Goal: Task Accomplishment & Management: Use online tool/utility

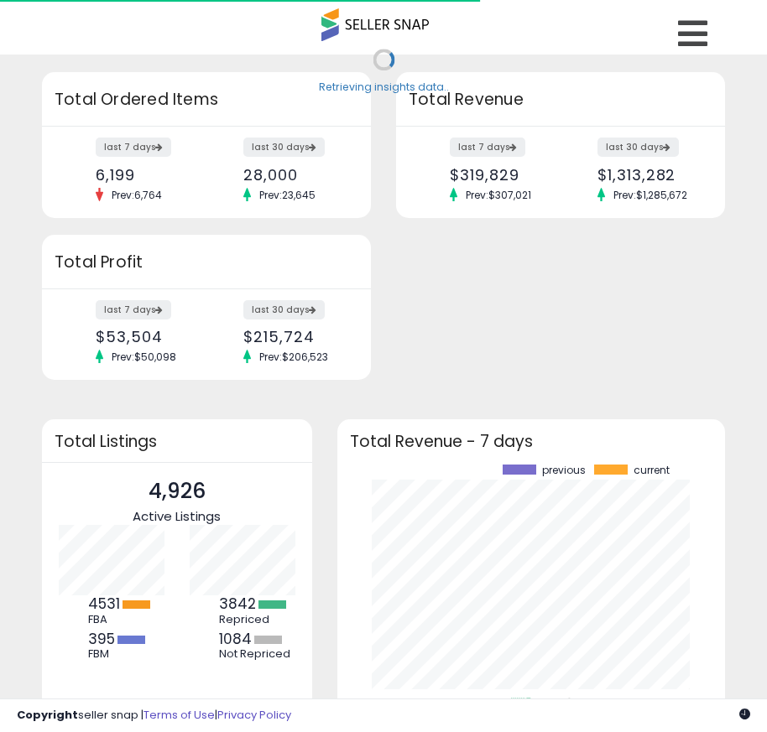
scroll to position [233, 355]
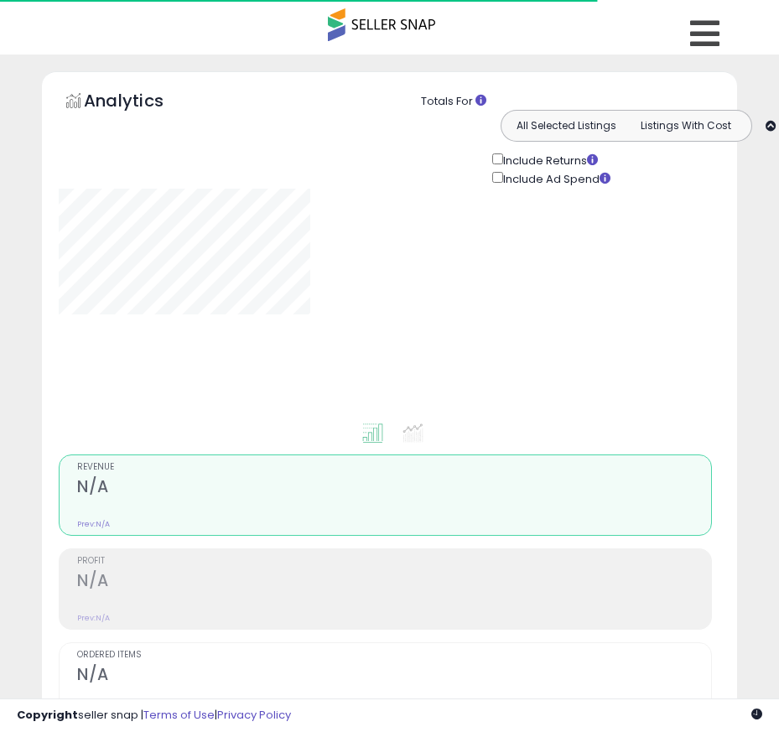
type input "**********"
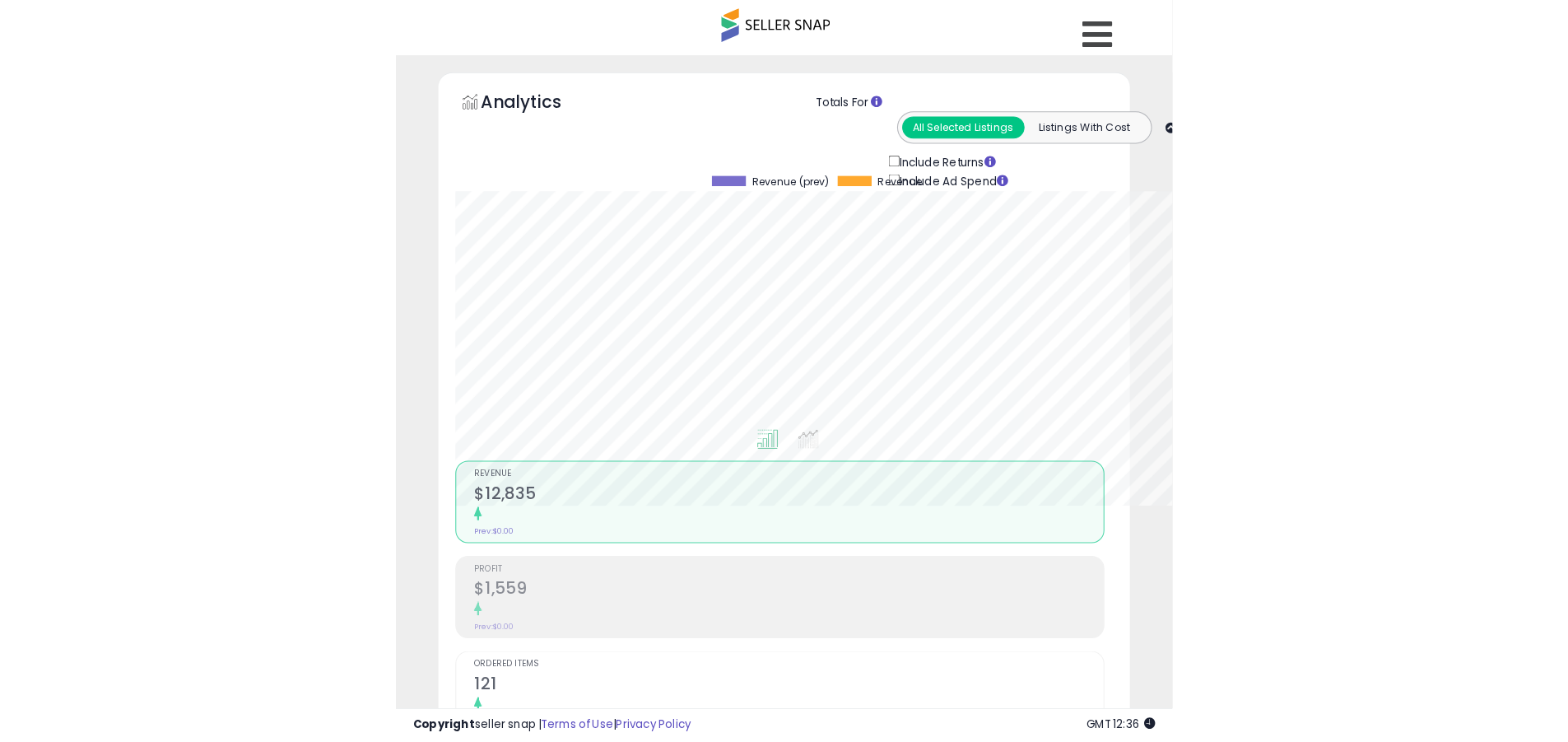
scroll to position [338, 862]
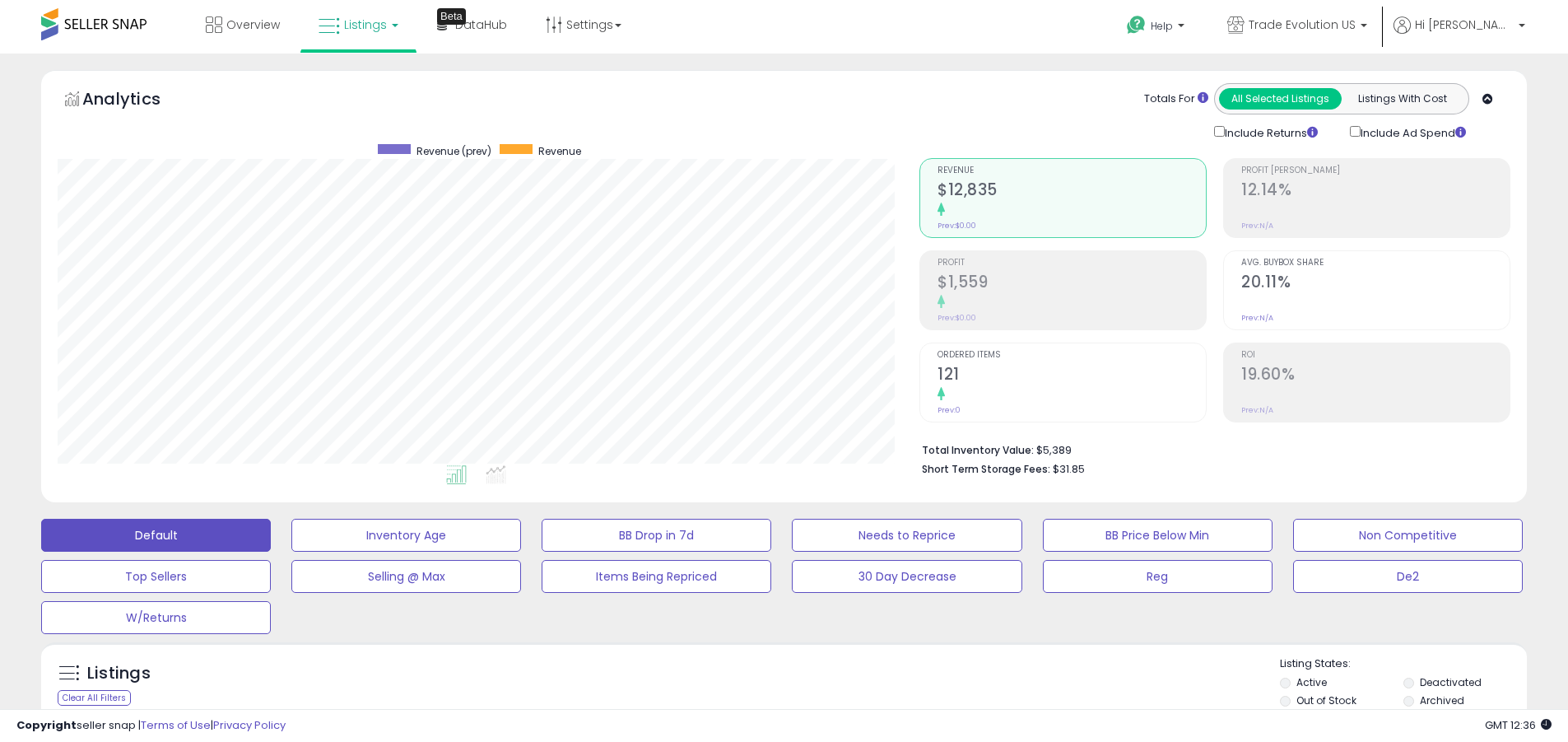
click at [764, 682] on label "Deactivated" at bounding box center [1450, 682] width 62 height 14
click at [764, 700] on label "Archived" at bounding box center [1441, 700] width 44 height 14
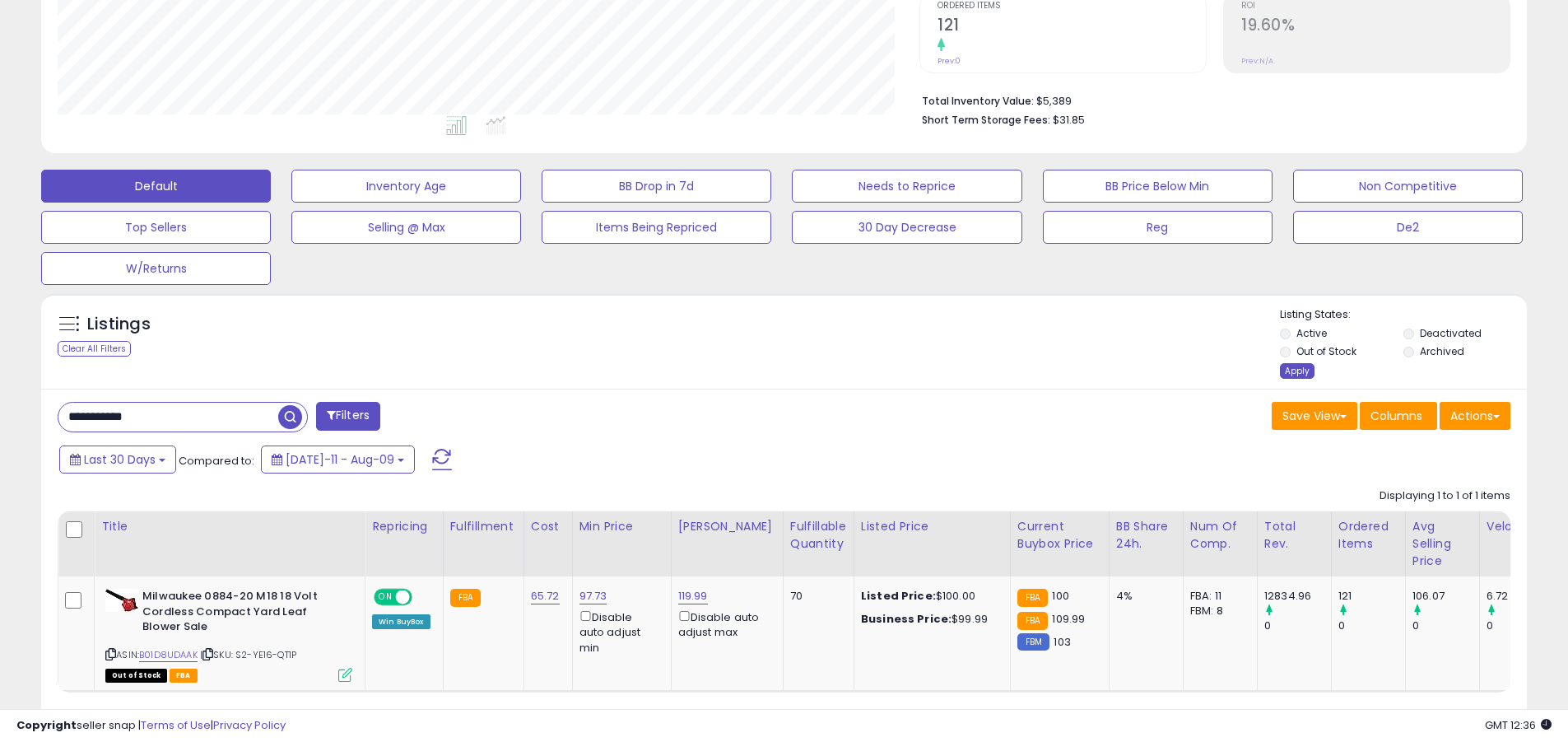
click at [764, 371] on div "Apply" at bounding box center [1297, 371] width 34 height 16
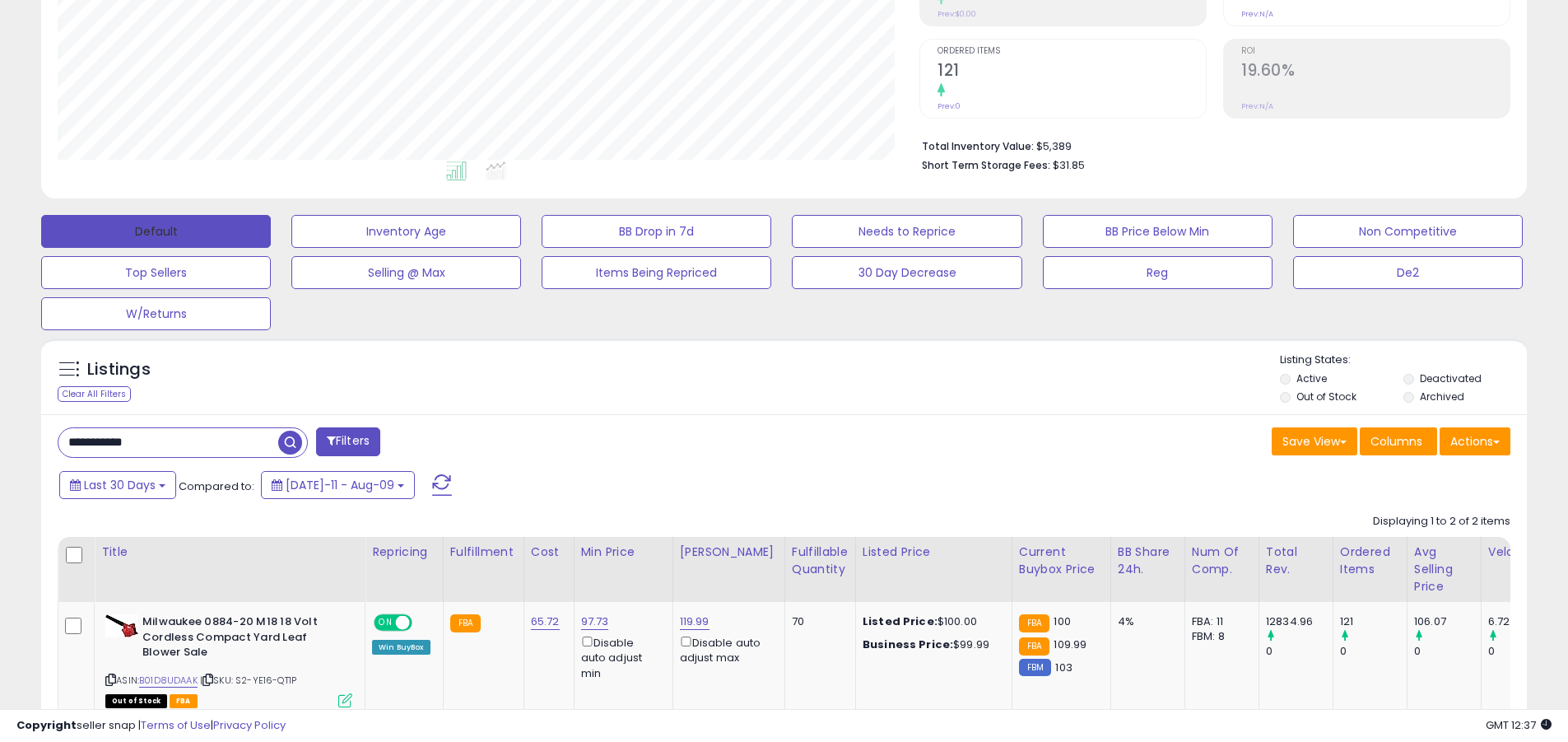
click at [156, 231] on button "Default" at bounding box center [156, 232] width 230 height 33
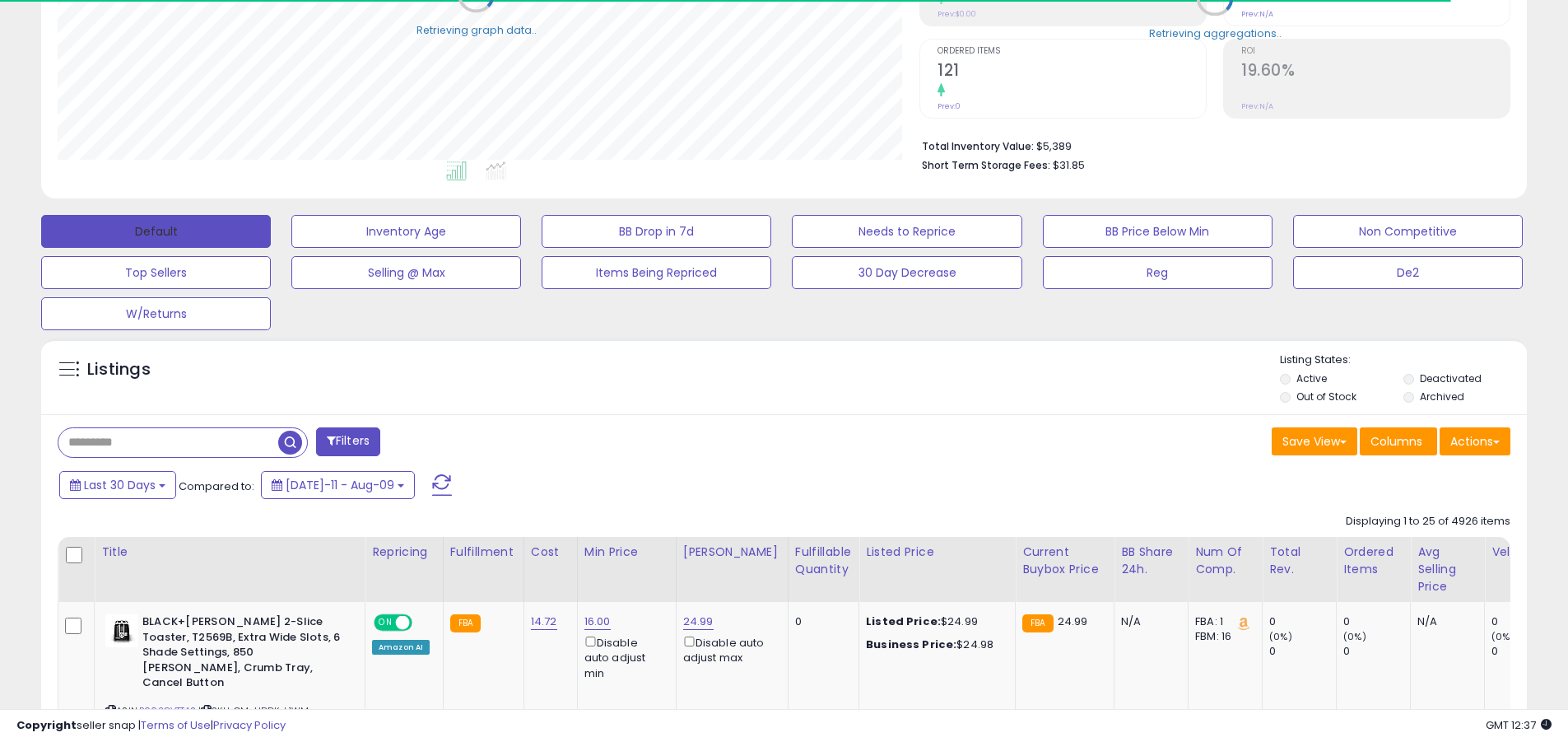
scroll to position [823103, 822365]
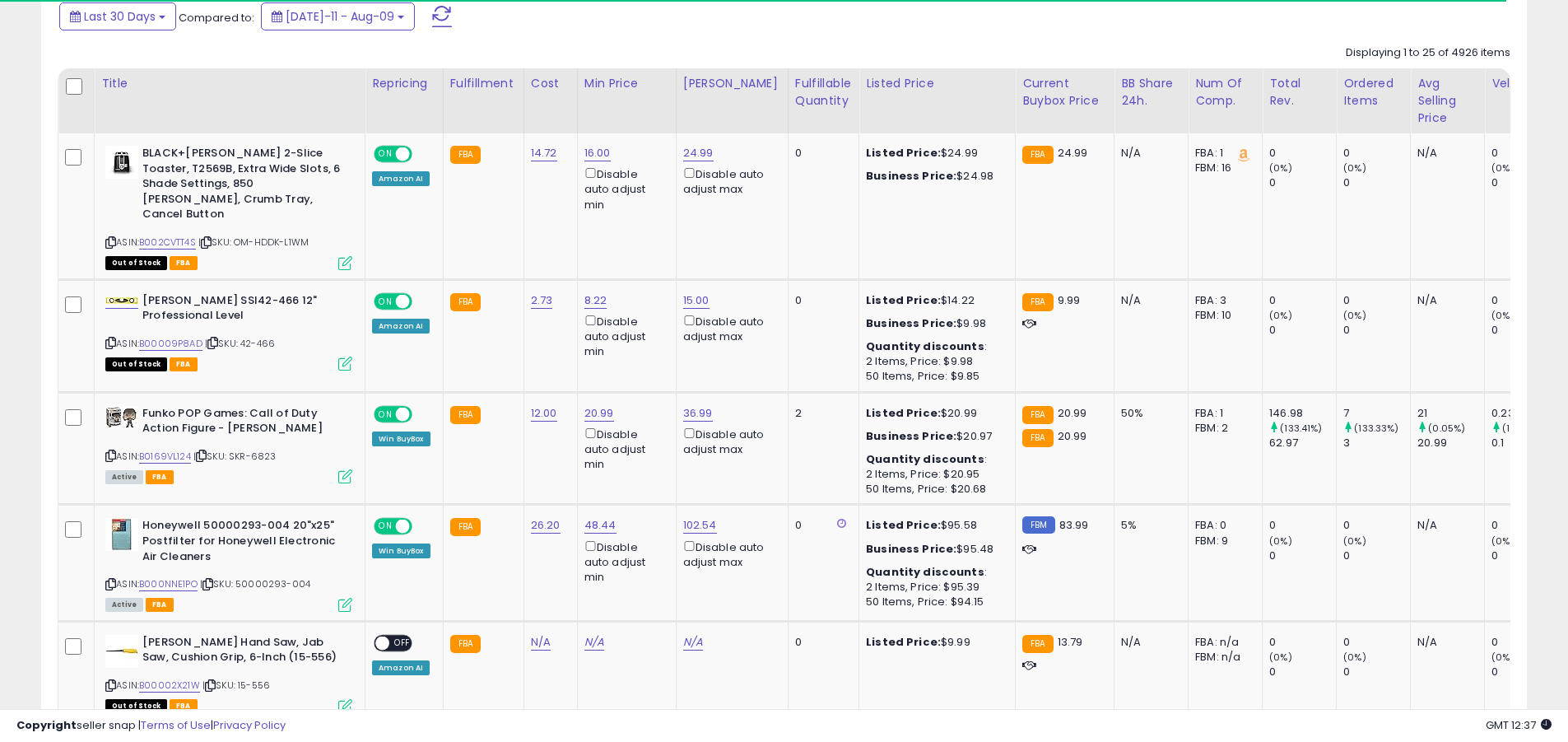
click at [432, 16] on span at bounding box center [442, 17] width 20 height 22
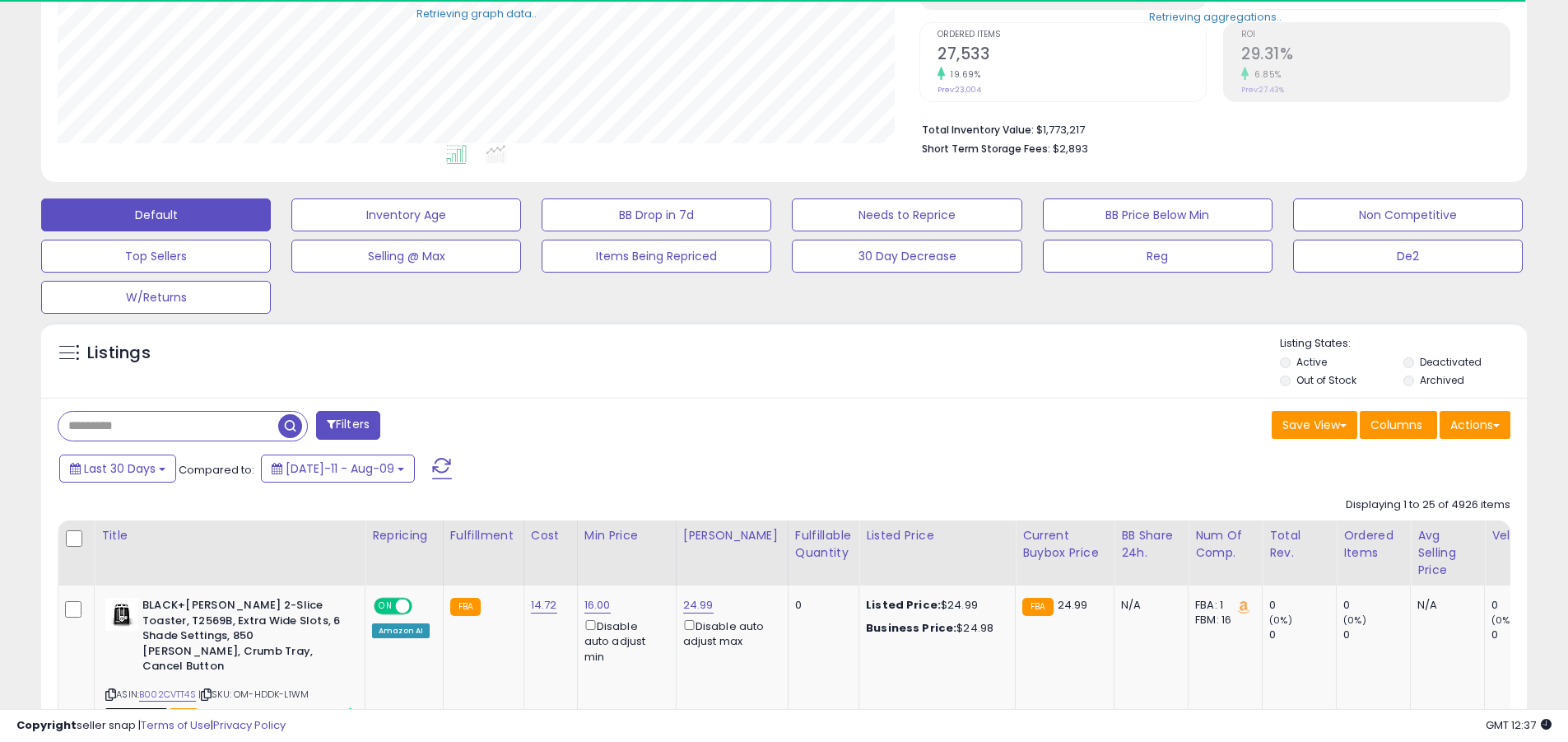
scroll to position [338, 862]
click at [168, 426] on input "text" at bounding box center [169, 425] width 220 height 28
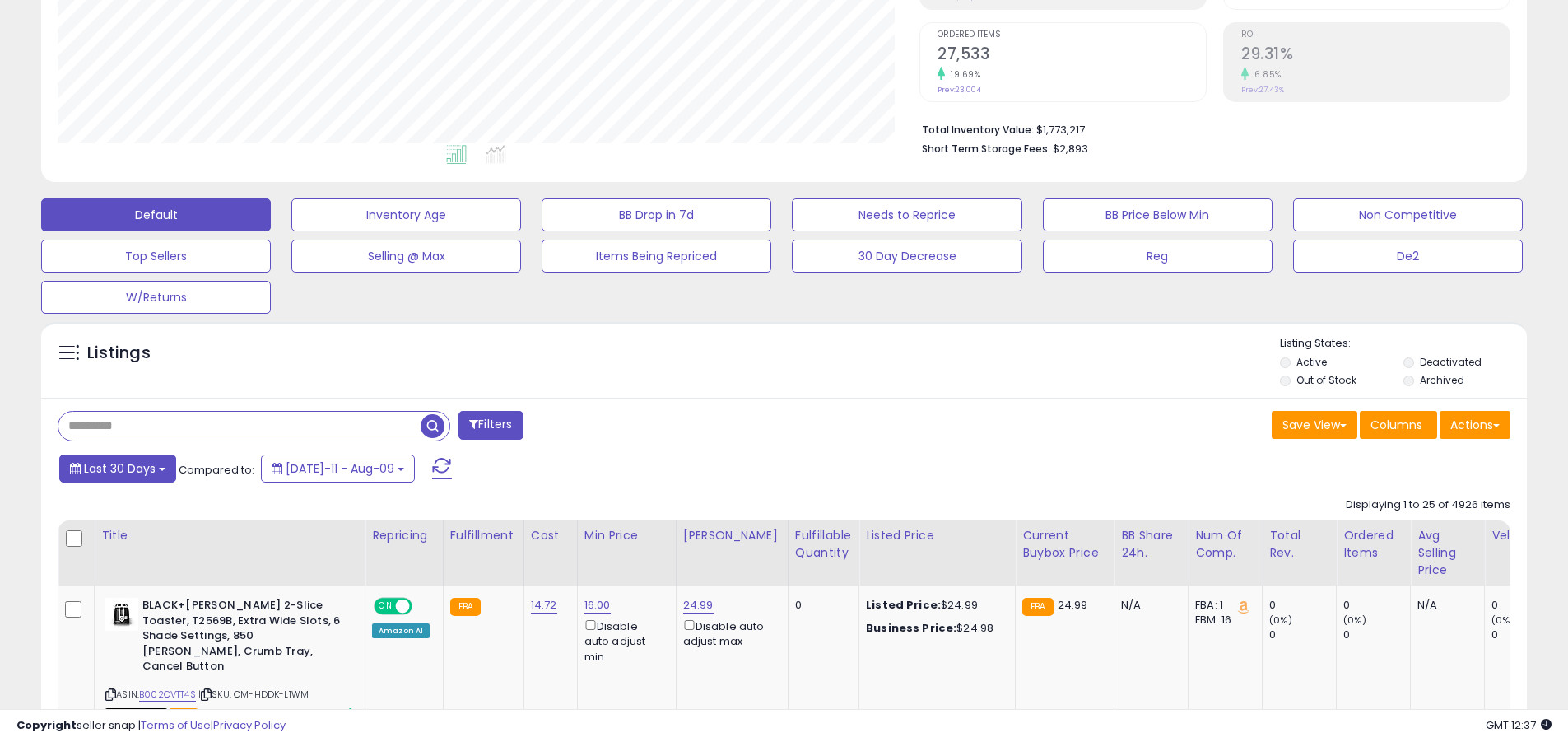
click at [117, 468] on span "Last 30 Days" at bounding box center [120, 468] width 72 height 17
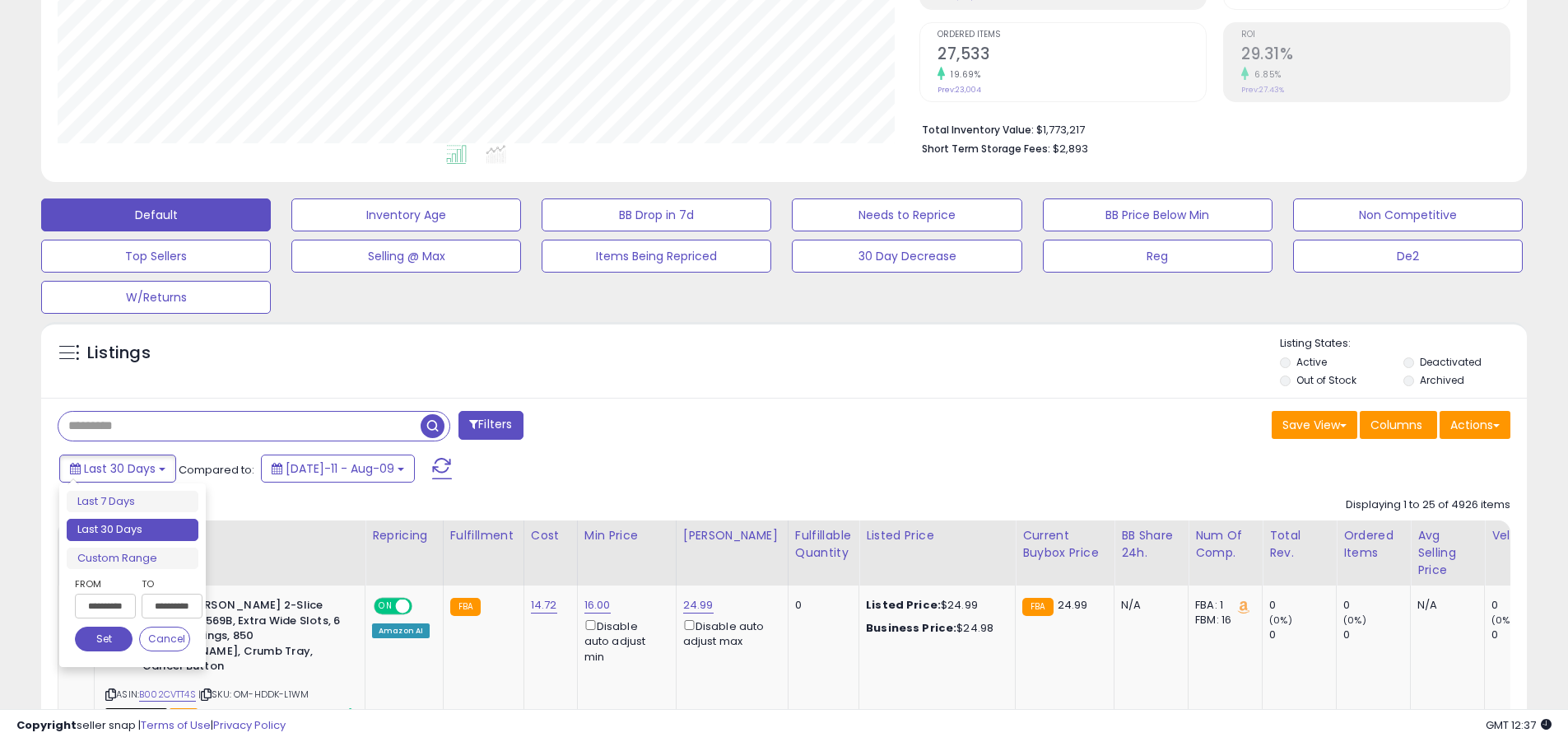
click at [132, 529] on li "Last 30 Days" at bounding box center [132, 530] width 131 height 23
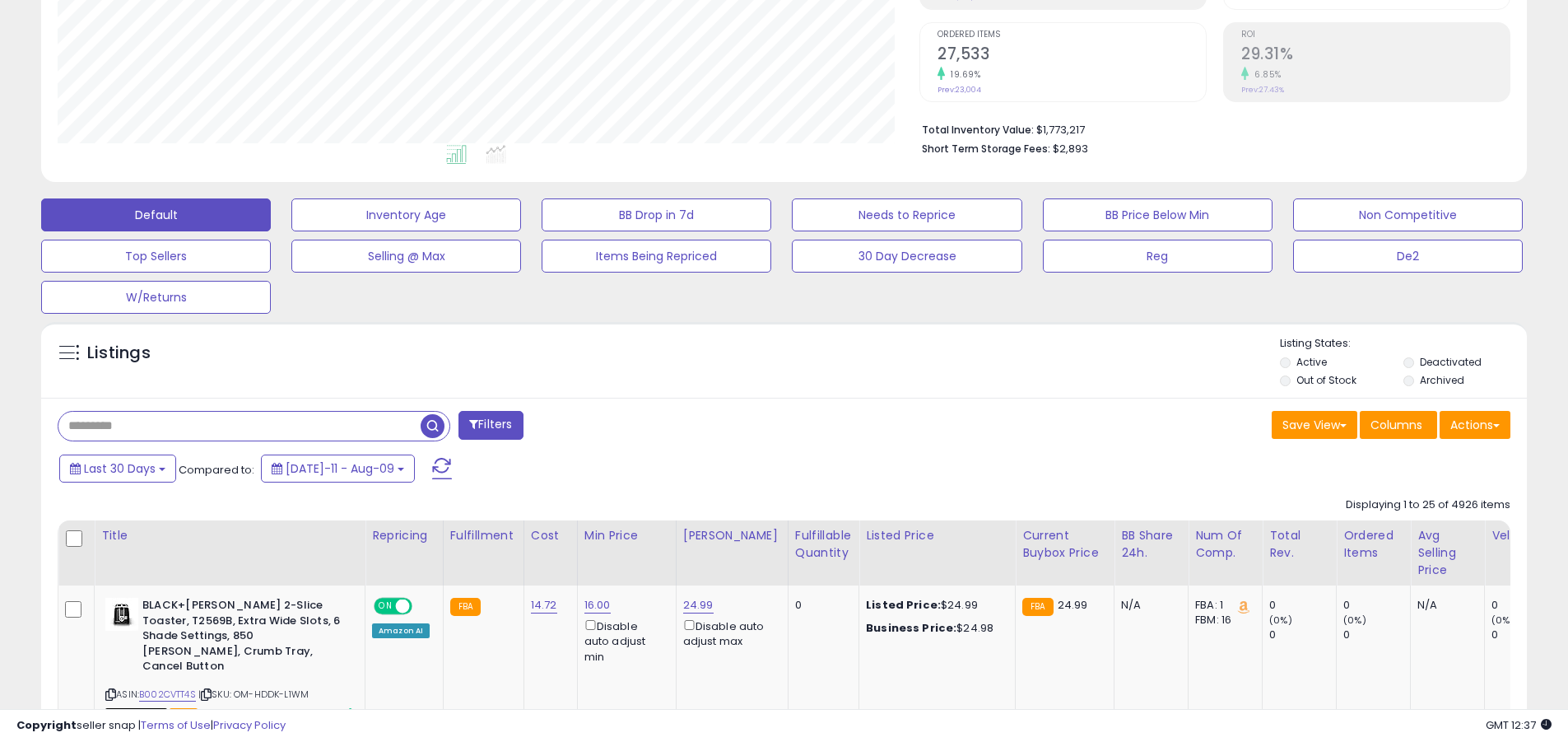
click at [239, 426] on input "text" at bounding box center [239, 425] width 362 height 28
click at [435, 423] on span "button" at bounding box center [433, 426] width 24 height 24
click at [764, 424] on button "Actions" at bounding box center [1475, 425] width 71 height 28
click at [0, 0] on link "Export All Columns" at bounding box center [0, 0] width 0 height 0
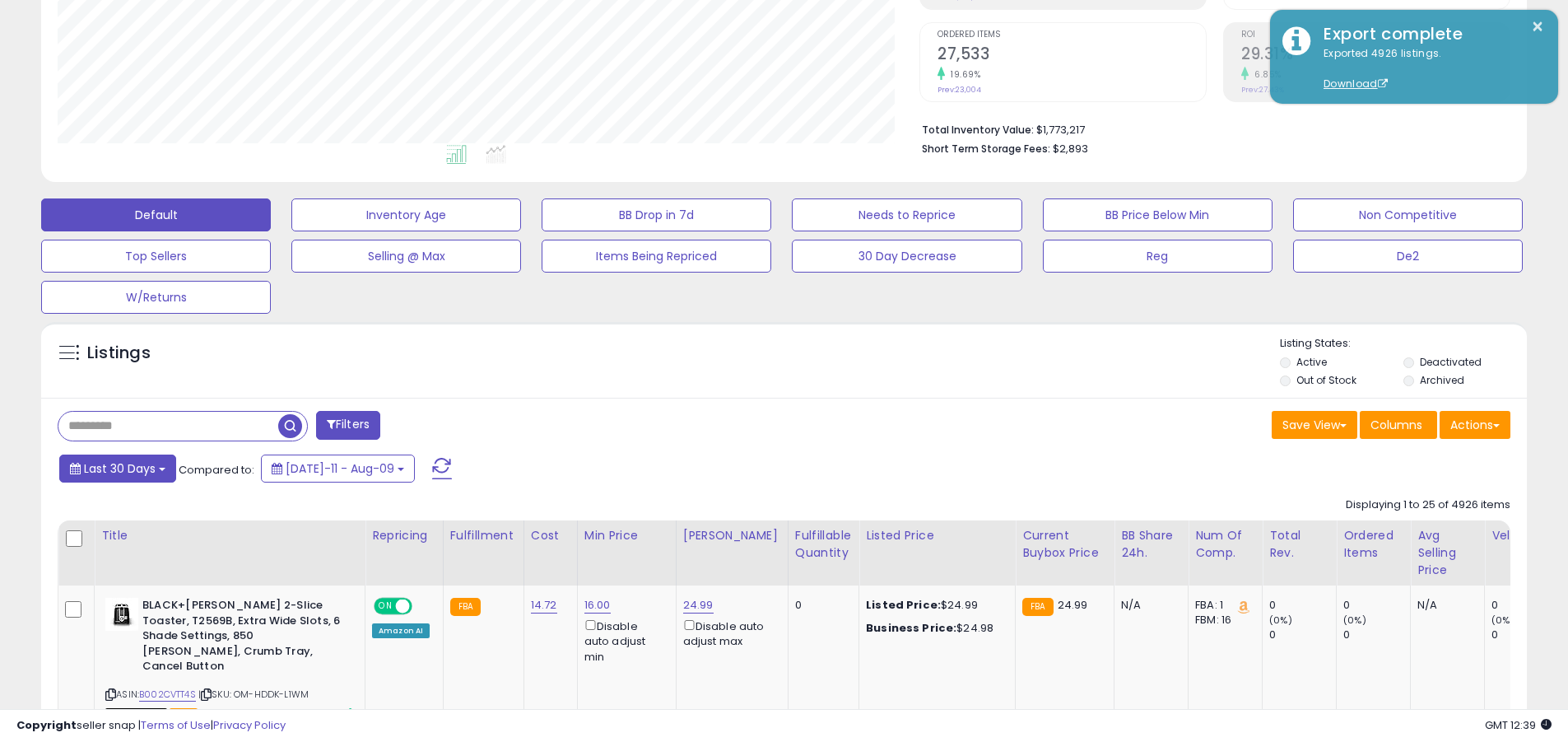
click at [117, 468] on span "Last 30 Days" at bounding box center [120, 468] width 72 height 17
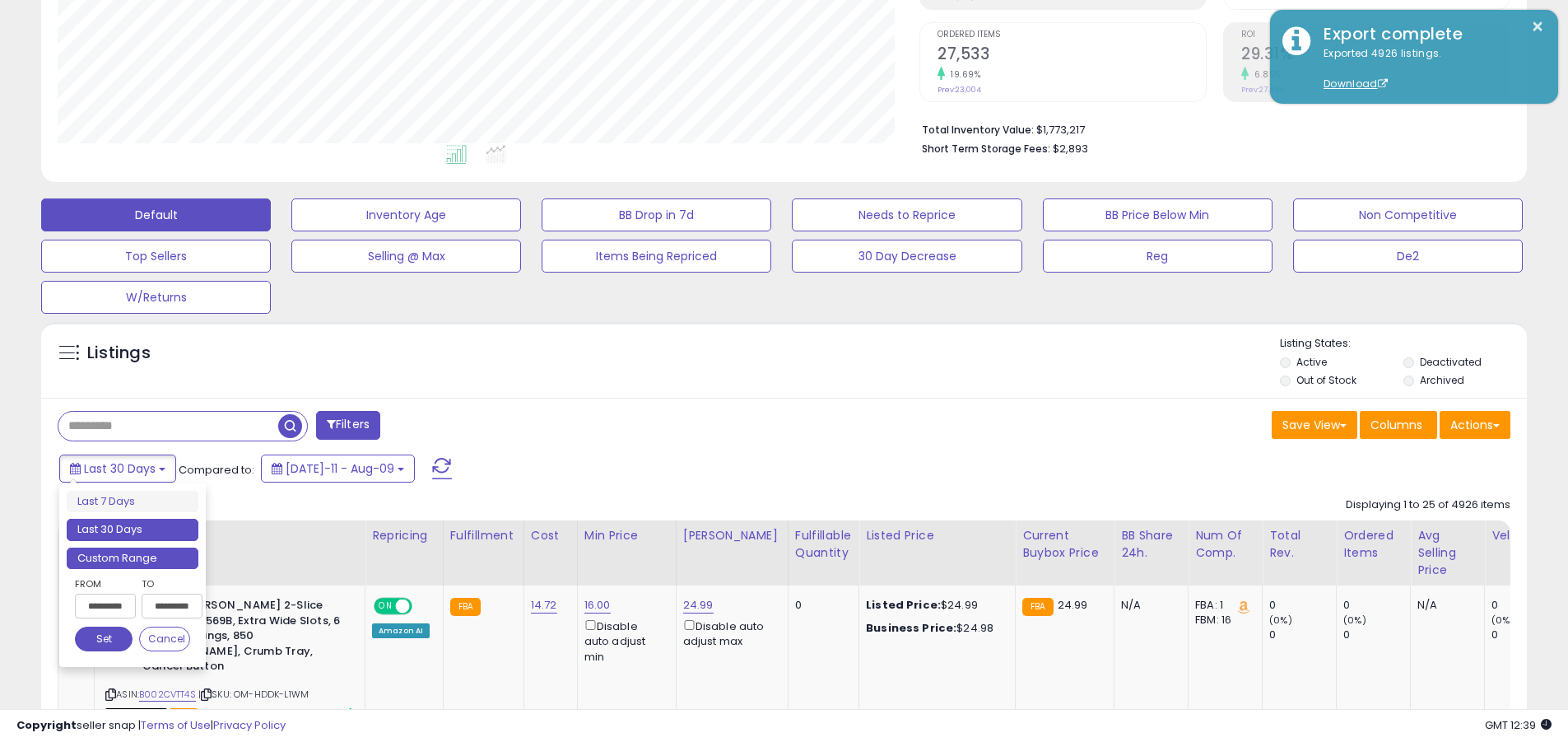
click at [132, 557] on li "Custom Range" at bounding box center [132, 558] width 131 height 23
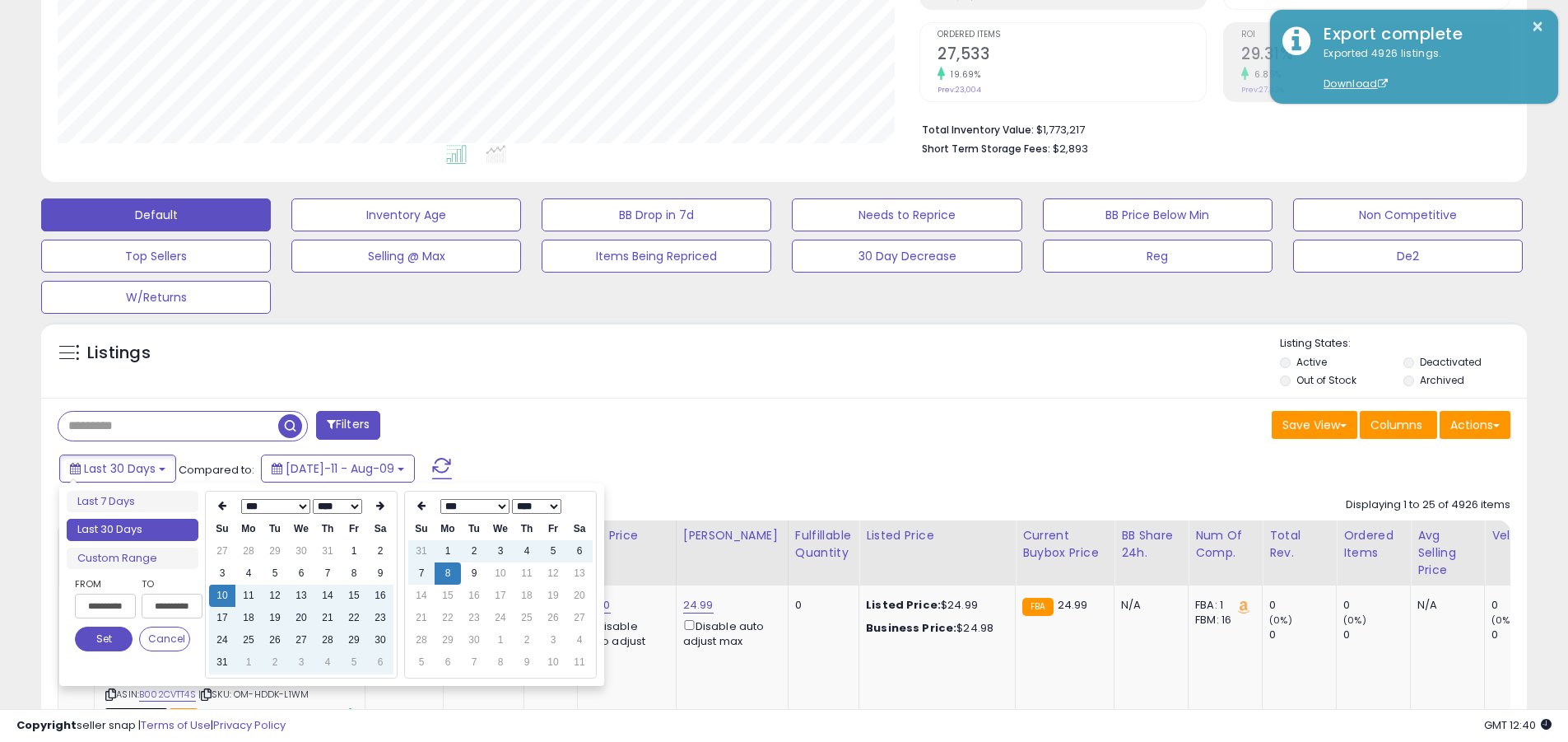
click at [105, 606] on input "**********" at bounding box center [105, 606] width 61 height 25
type input "**********"
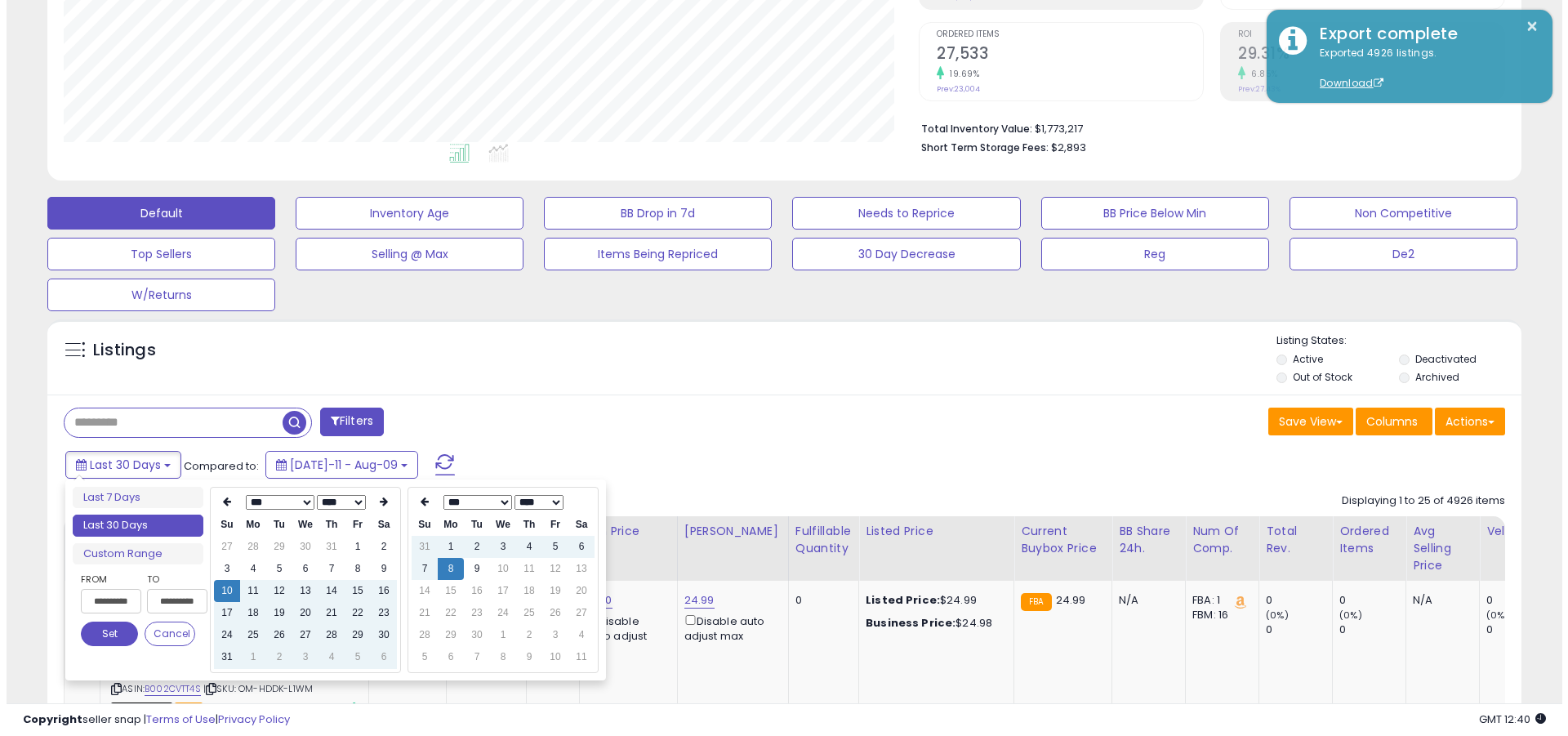
scroll to position [0, 3]
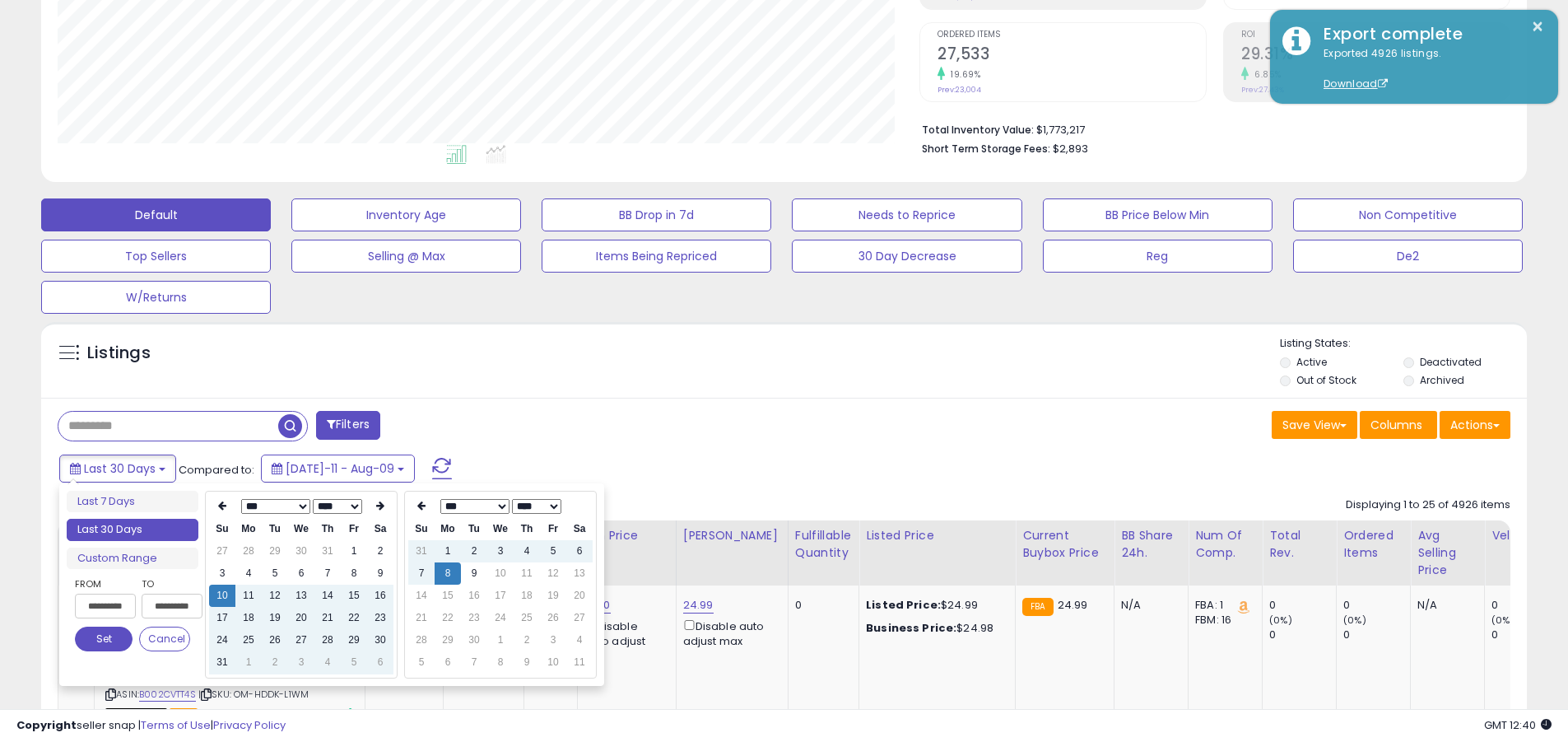
click at [104, 639] on button "Set" at bounding box center [103, 638] width 58 height 25
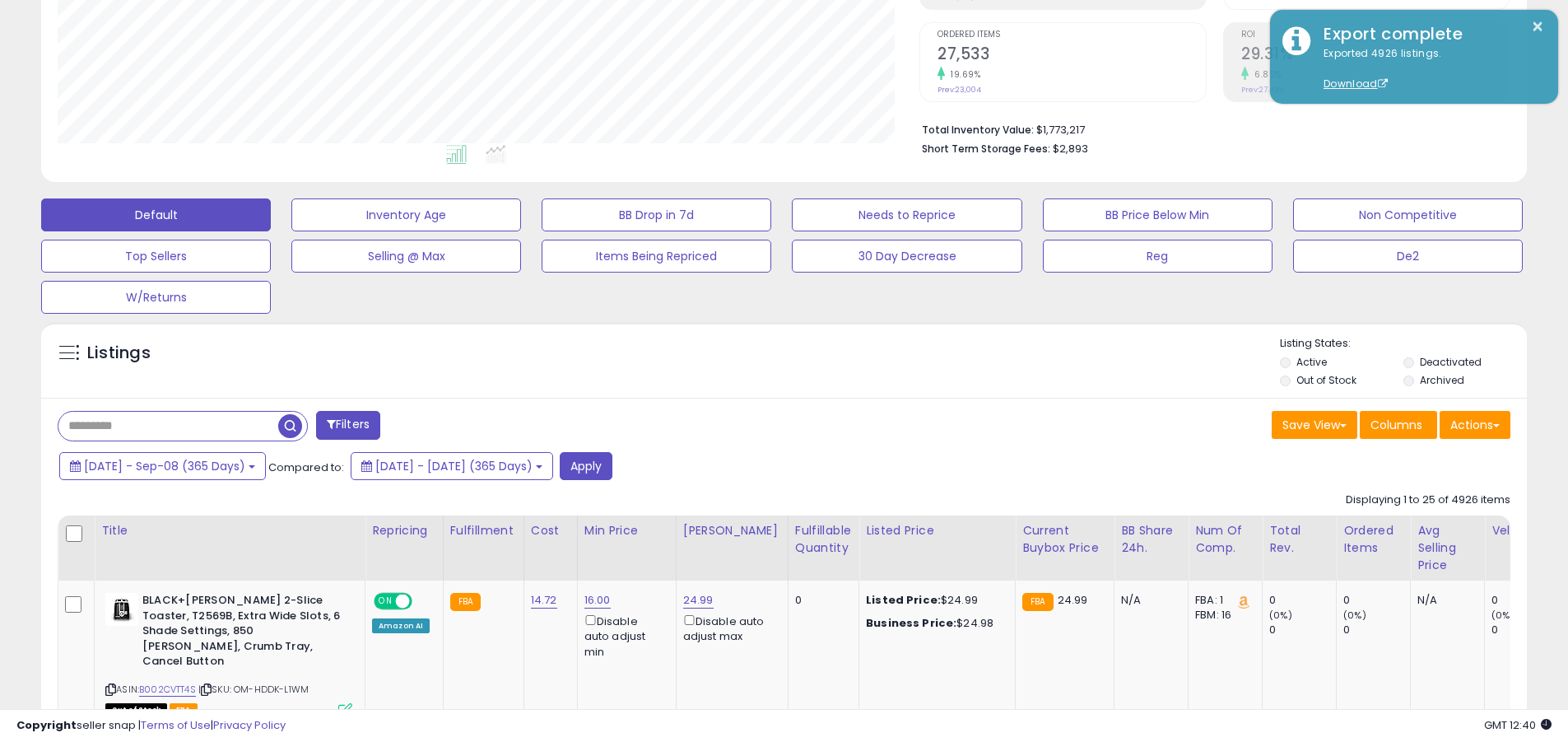
click at [168, 426] on input "text" at bounding box center [169, 425] width 220 height 28
click at [612, 465] on button "Apply" at bounding box center [587, 466] width 53 height 28
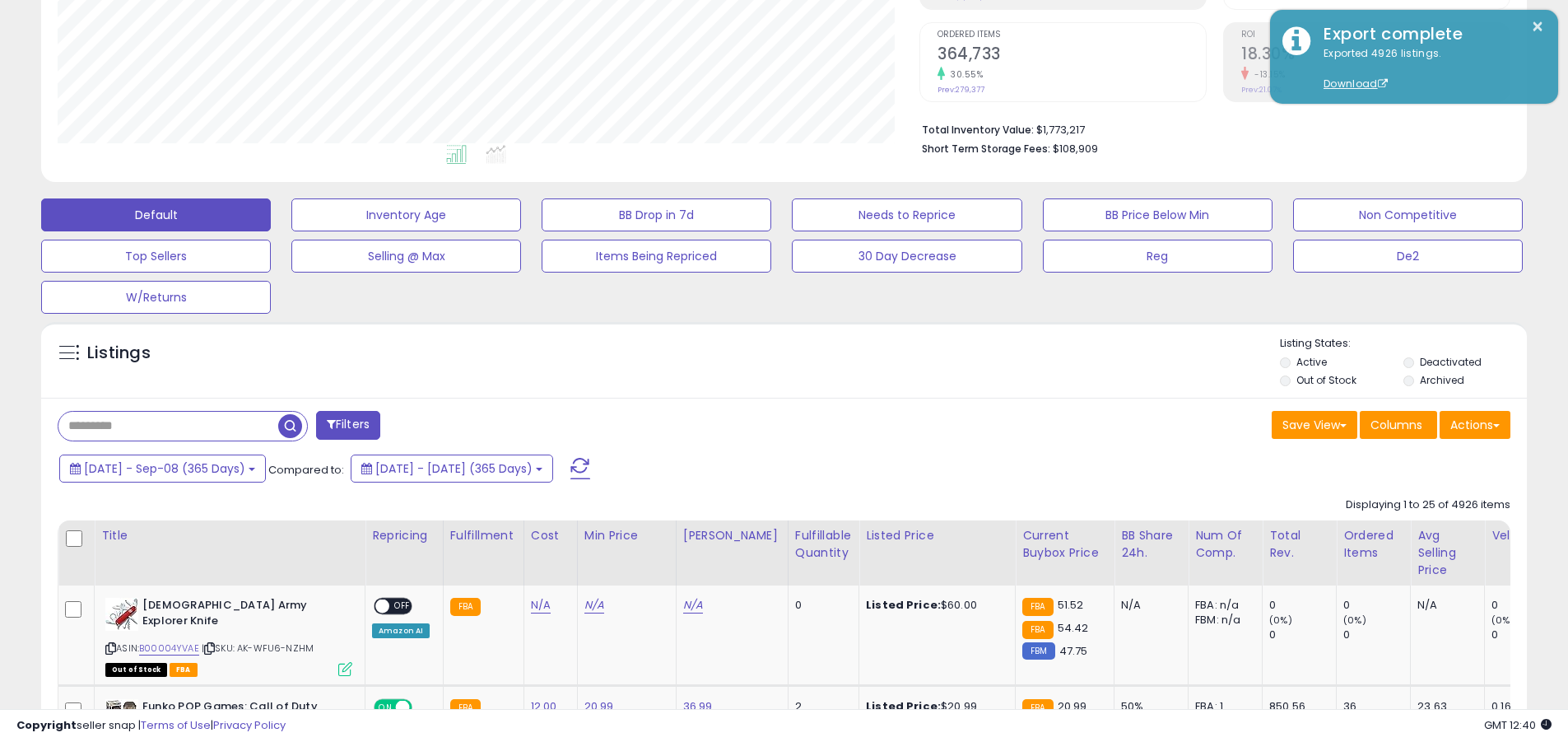
scroll to position [338, 862]
click at [764, 424] on button "Actions" at bounding box center [1475, 425] width 71 height 28
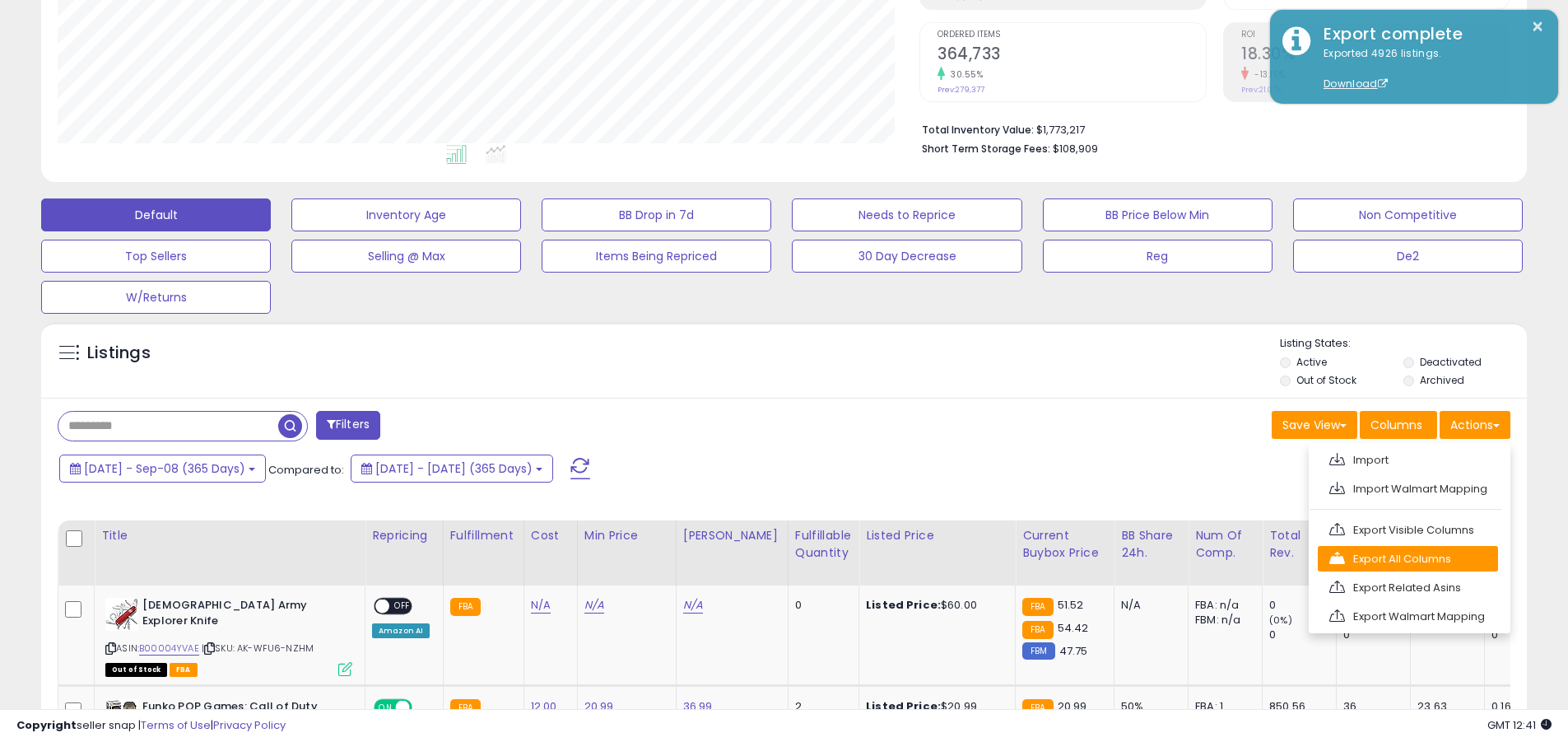
click at [764, 558] on link "Export All Columns" at bounding box center [1408, 558] width 181 height 26
